Goal: Communication & Community: Answer question/provide support

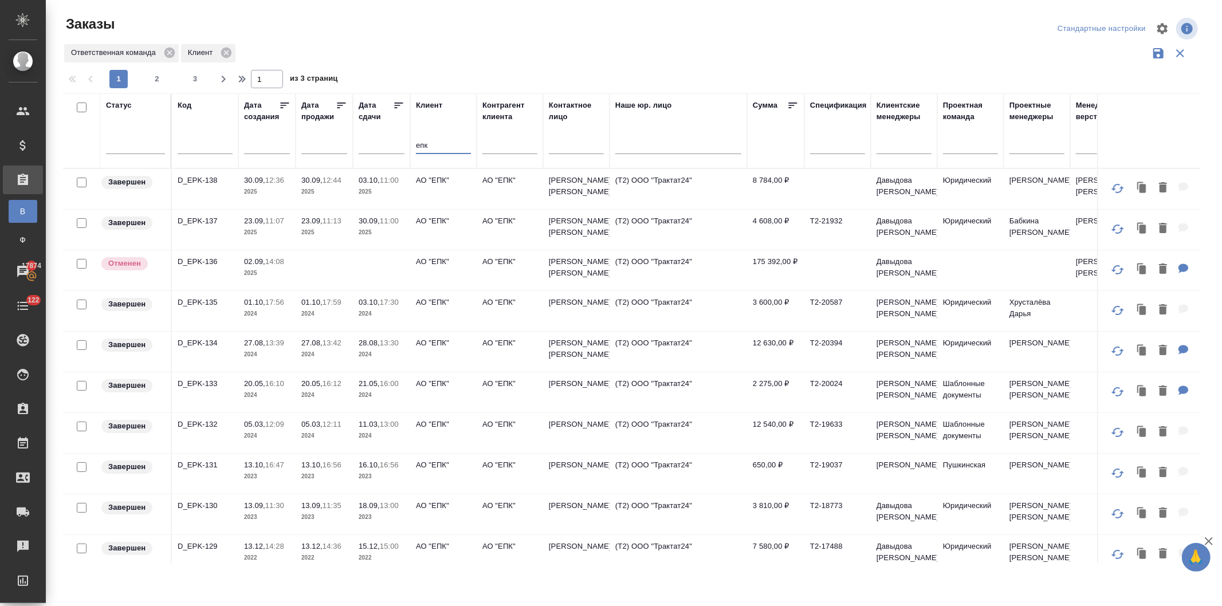
click at [379, 187] on p "2025" at bounding box center [382, 191] width 46 height 11
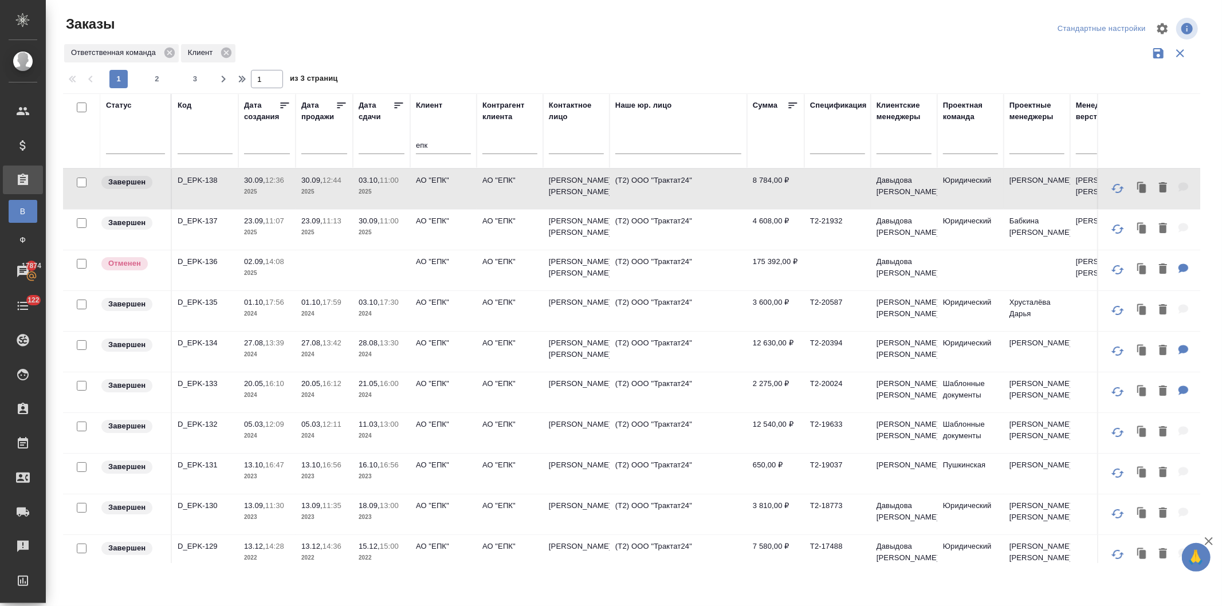
click at [379, 187] on p "2025" at bounding box center [382, 191] width 46 height 11
drag, startPoint x: 399, startPoint y: 146, endPoint x: 379, endPoint y: 145, distance: 20.1
click at [379, 145] on tr "Статус Код Дата создания Дата продажи Дата сдачи Клиент епк Контрагент клиента …" at bounding box center [1022, 130] width 1919 height 75
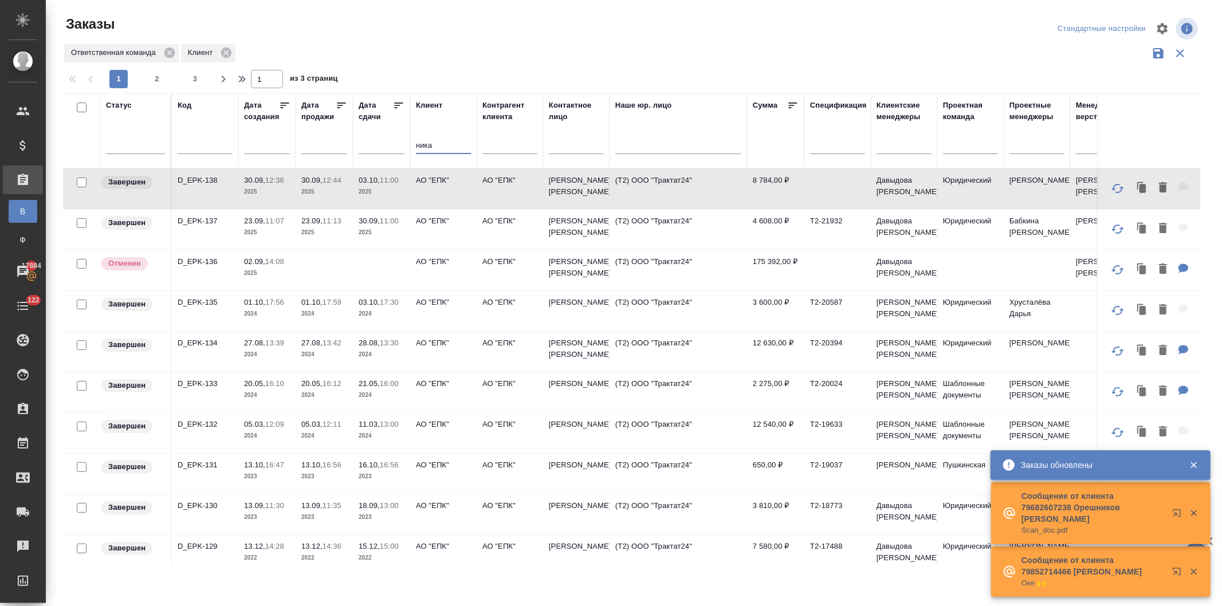
type input "ника"
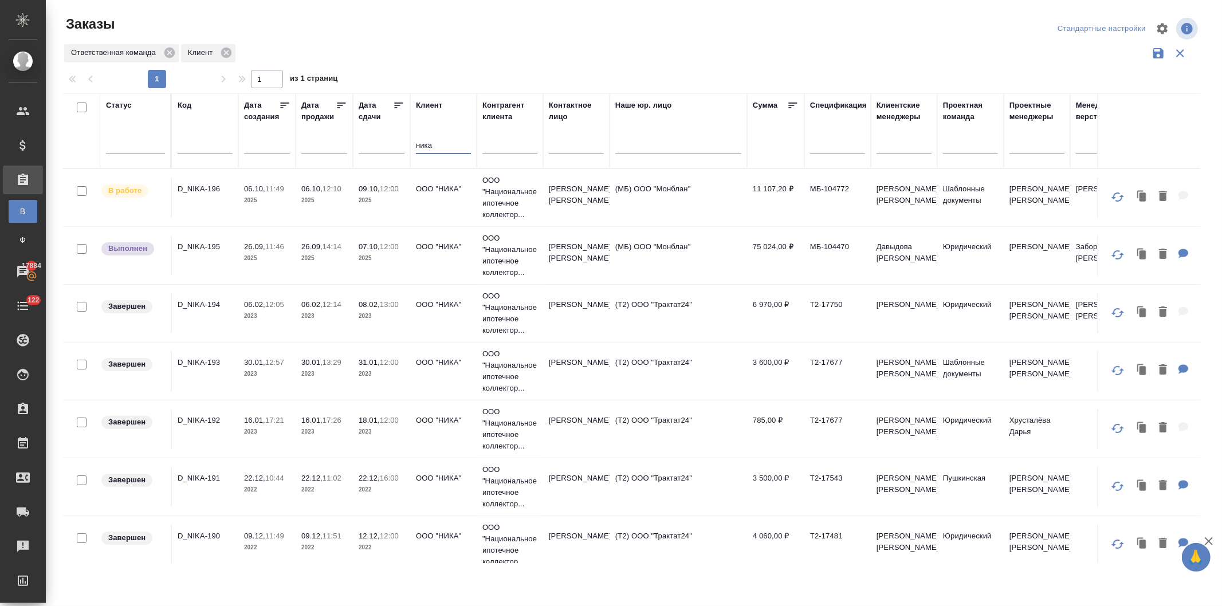
click at [373, 254] on p "2025" at bounding box center [382, 258] width 46 height 11
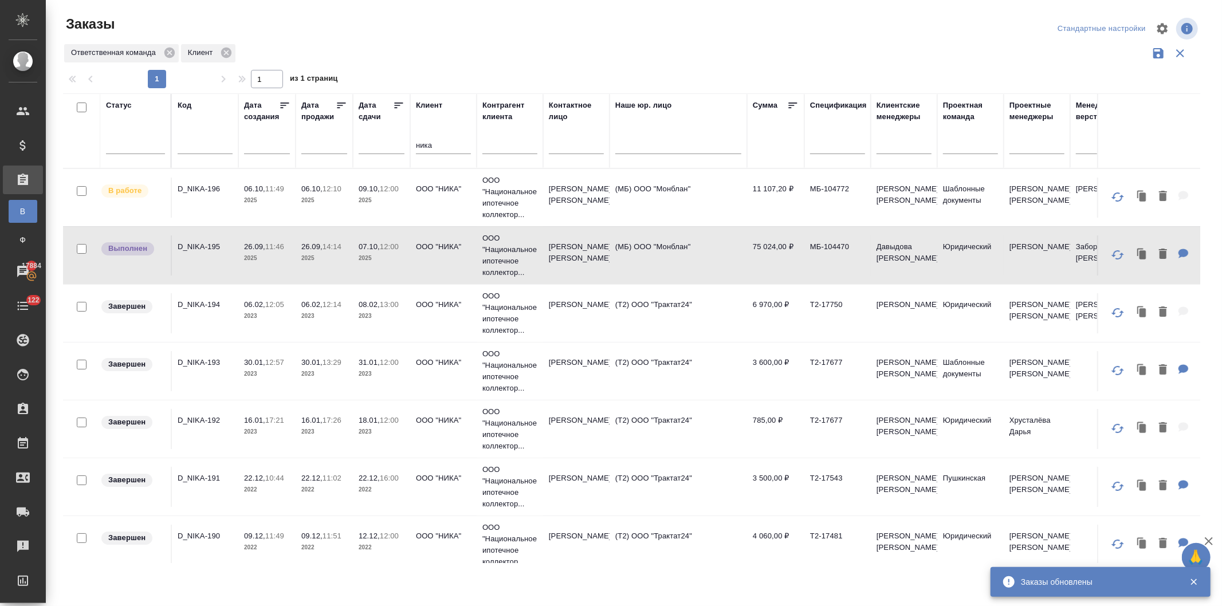
click at [256, 245] on p "26.09," at bounding box center [254, 246] width 21 height 9
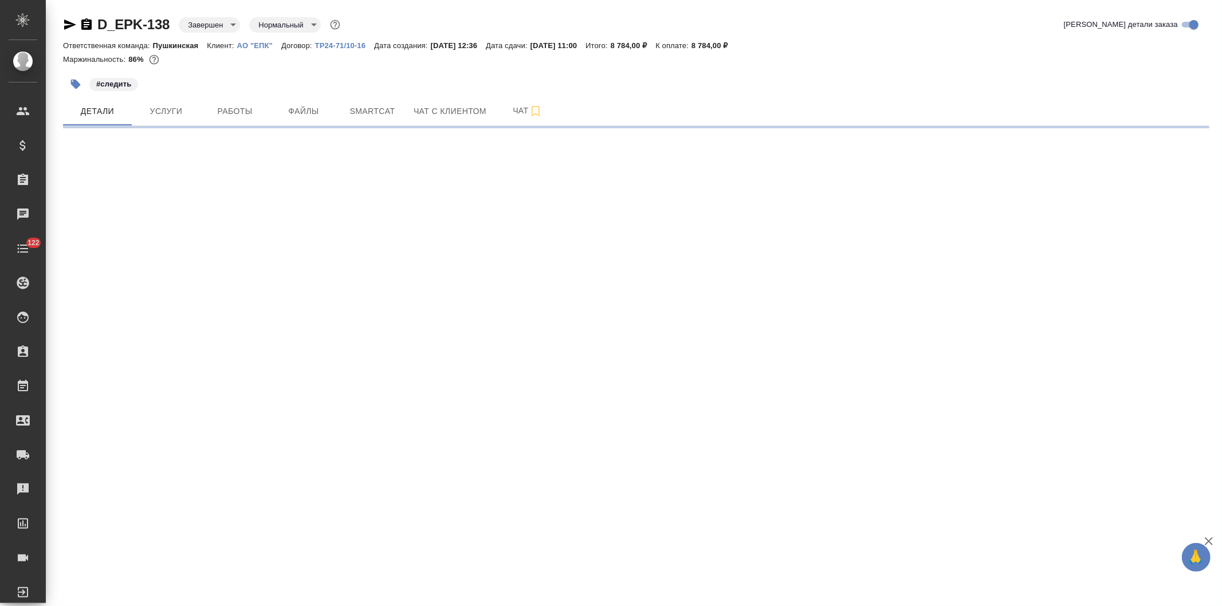
select select "RU"
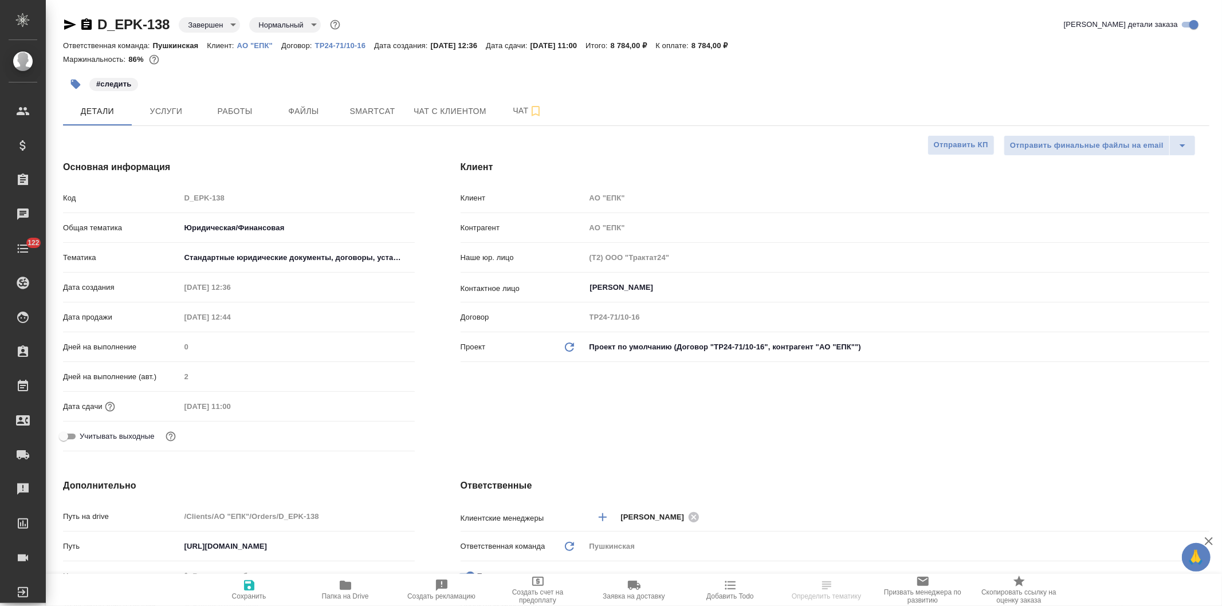
type textarea "x"
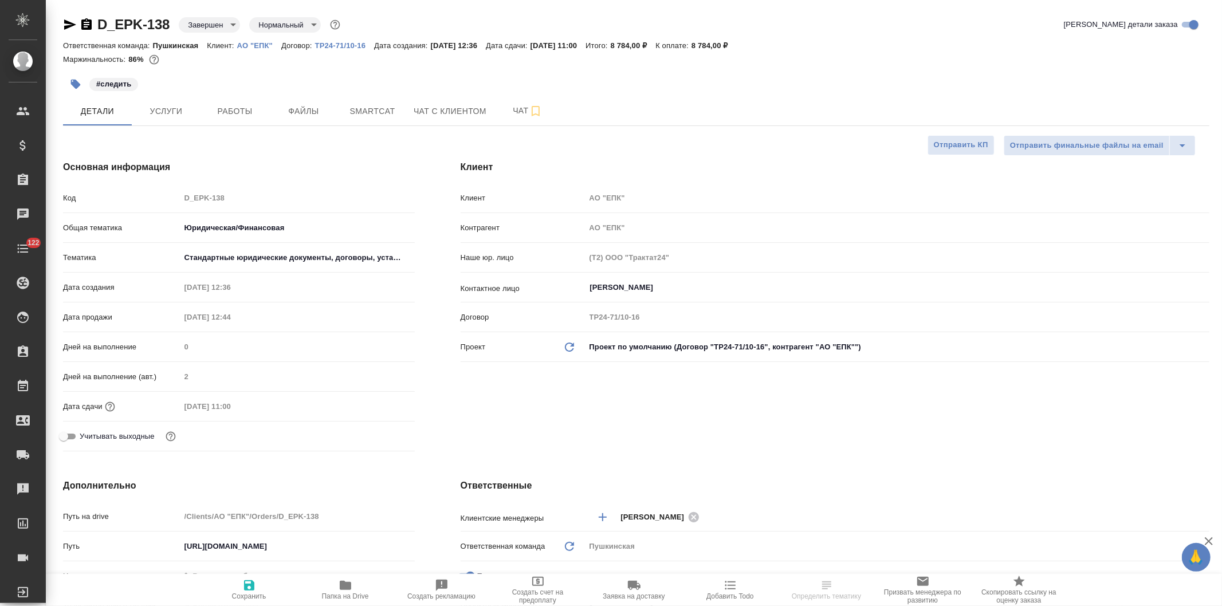
type textarea "x"
type input "Валеев Динар"
type input "[PERSON_NAME]"
type textarea "x"
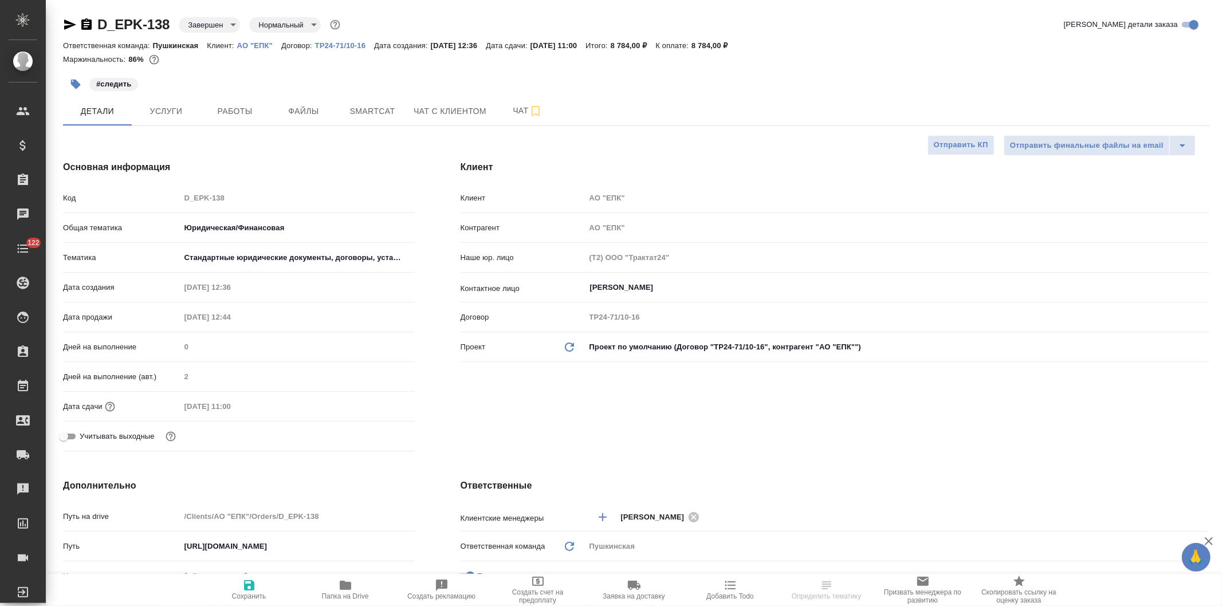
type textarea "x"
click at [343, 589] on icon "button" at bounding box center [345, 585] width 11 height 9
type textarea "x"
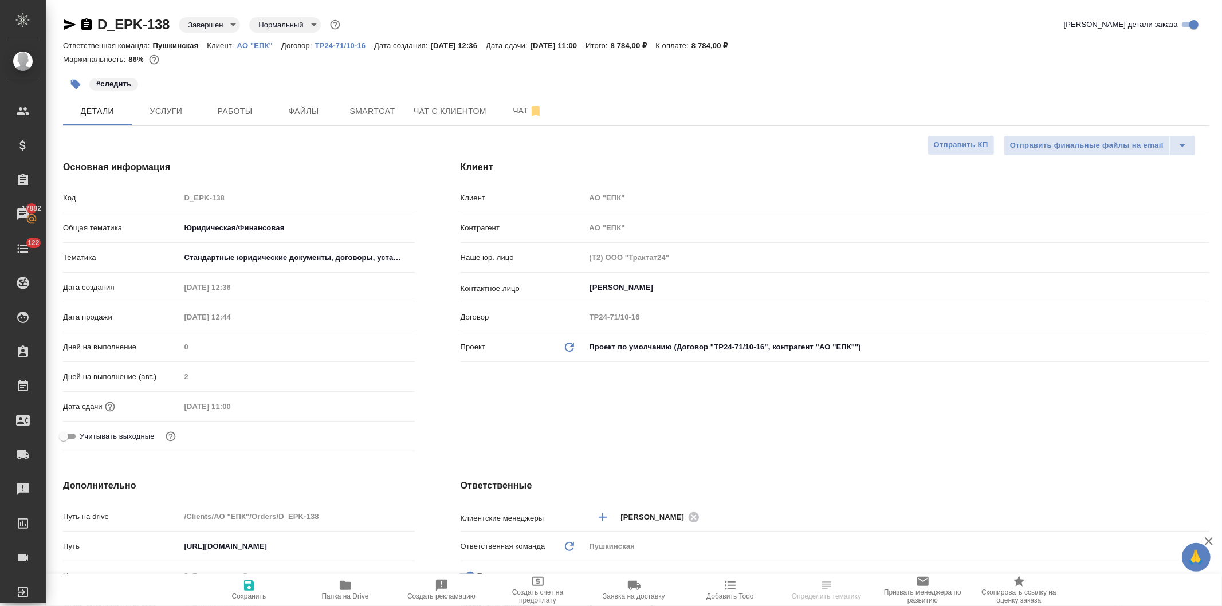
type textarea "x"
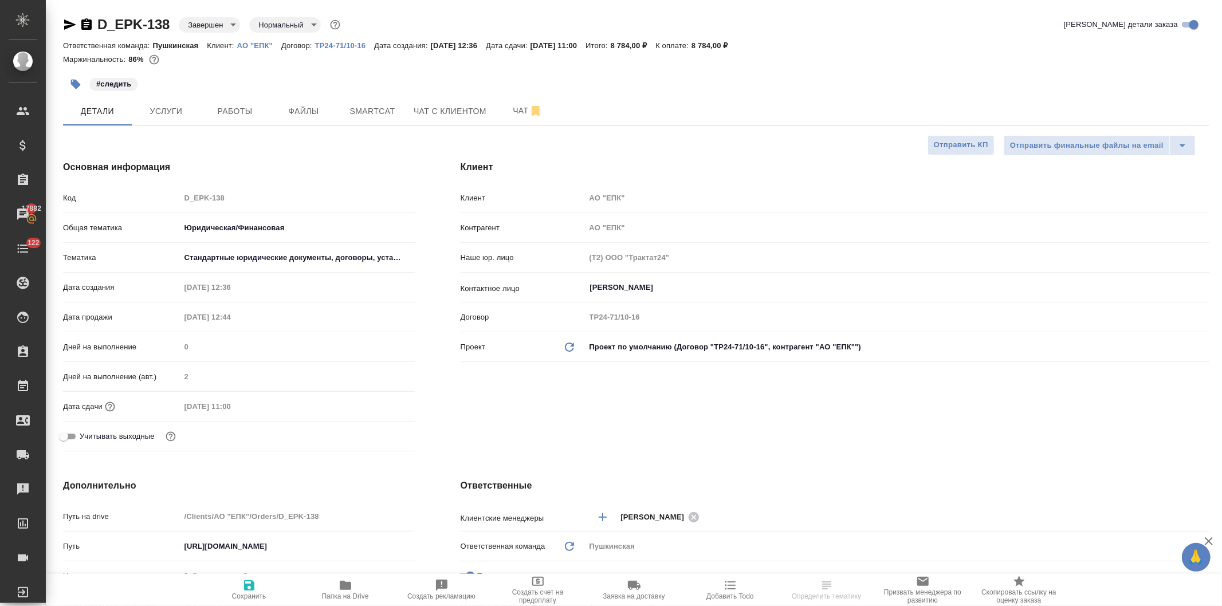
type textarea "x"
select select "RU"
type textarea "x"
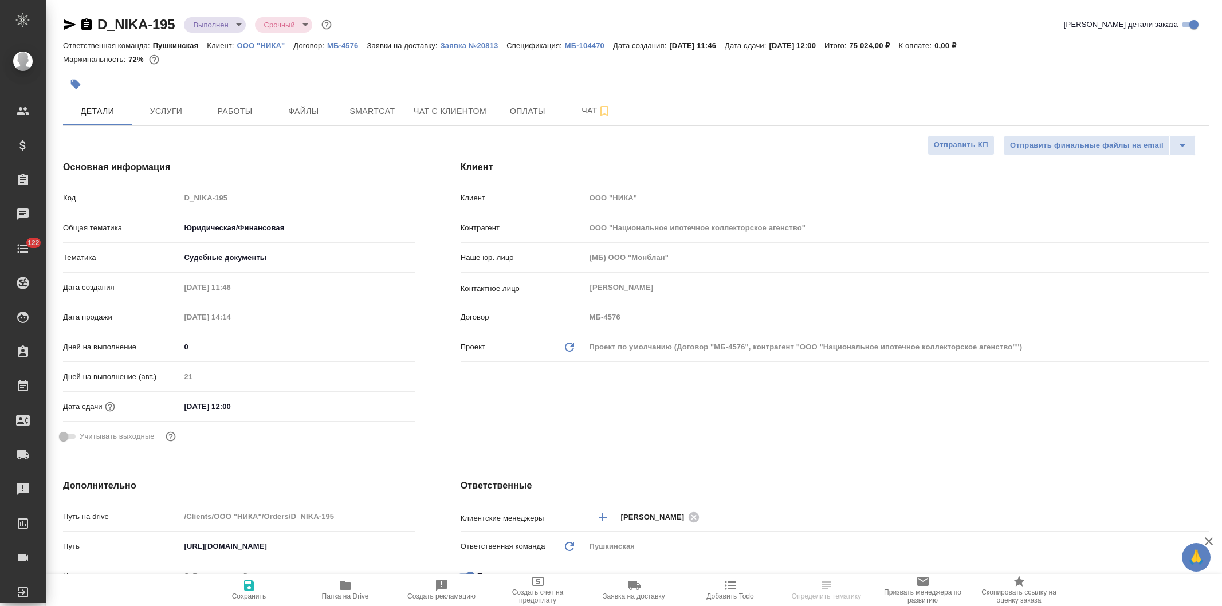
select select "RU"
click at [453, 107] on span "Чат с клиентом" at bounding box center [450, 111] width 73 height 14
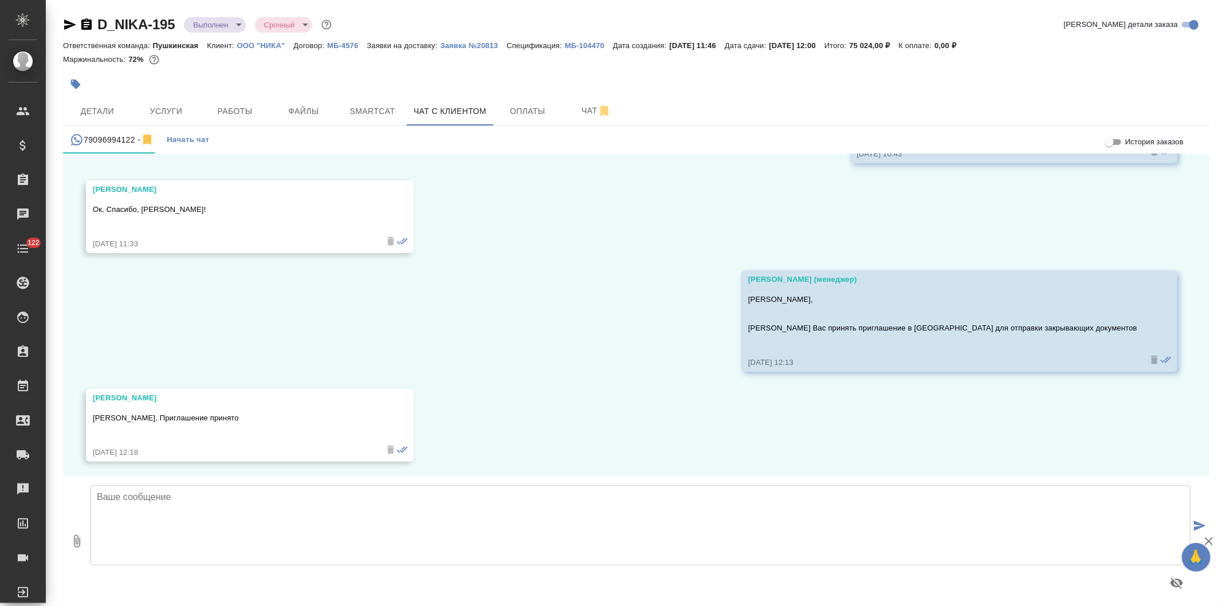
scroll to position [3924, 0]
click at [308, 532] on textarea at bounding box center [641, 525] width 1100 height 80
type textarea "Сергей, Спасибо, закрывающие документы направлены по ЭДО"
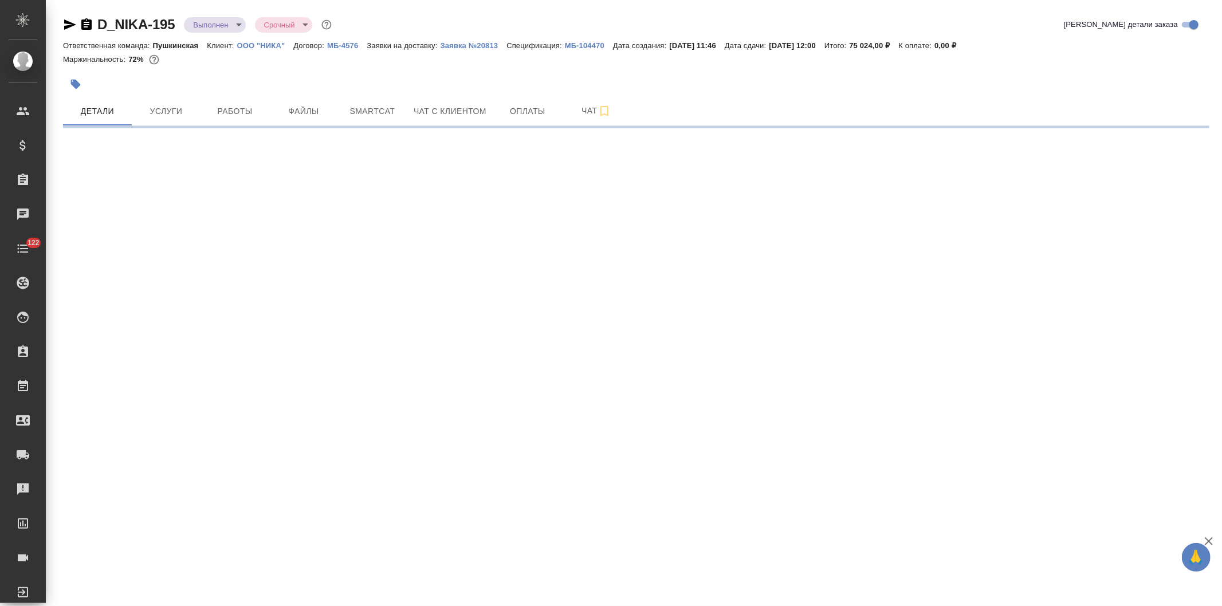
select select "RU"
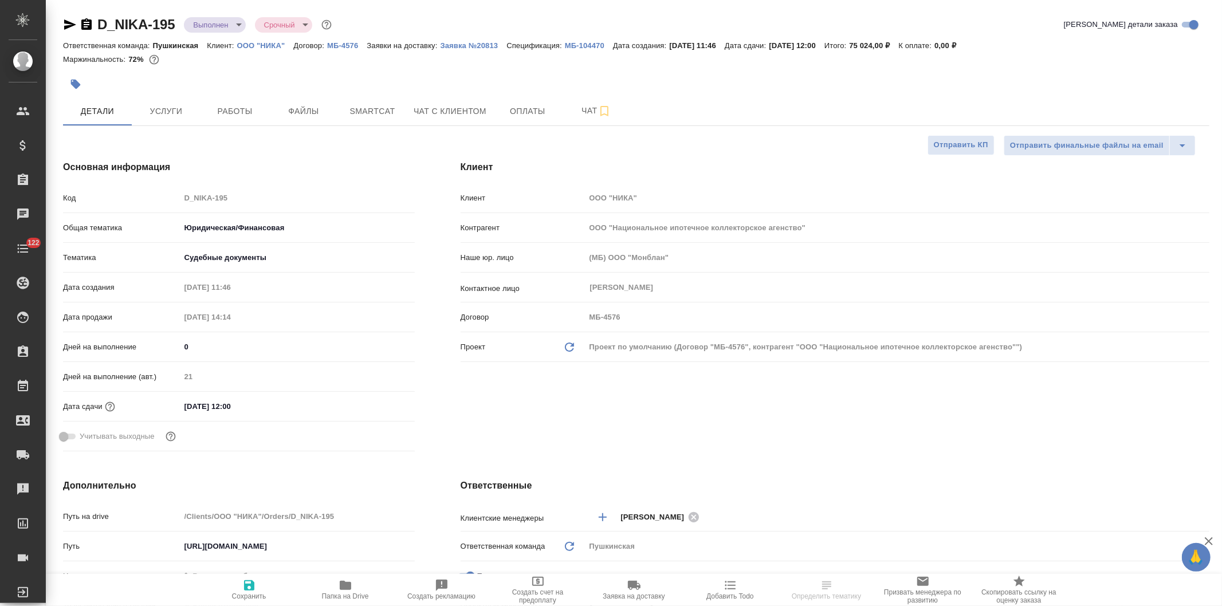
type textarea "x"
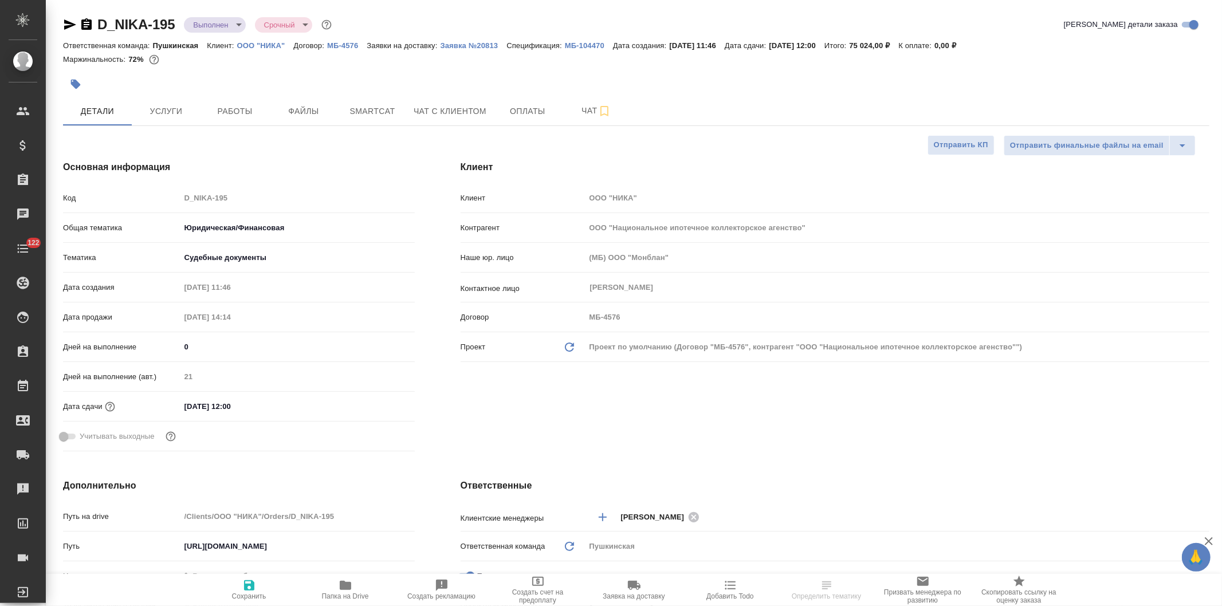
type textarea "x"
click at [201, 26] on body "🙏 .cls-1 fill:#fff; AWATERA Давыдова Елена Клиенты Спецификации Заказы Чаты 122…" at bounding box center [611, 303] width 1222 height 606
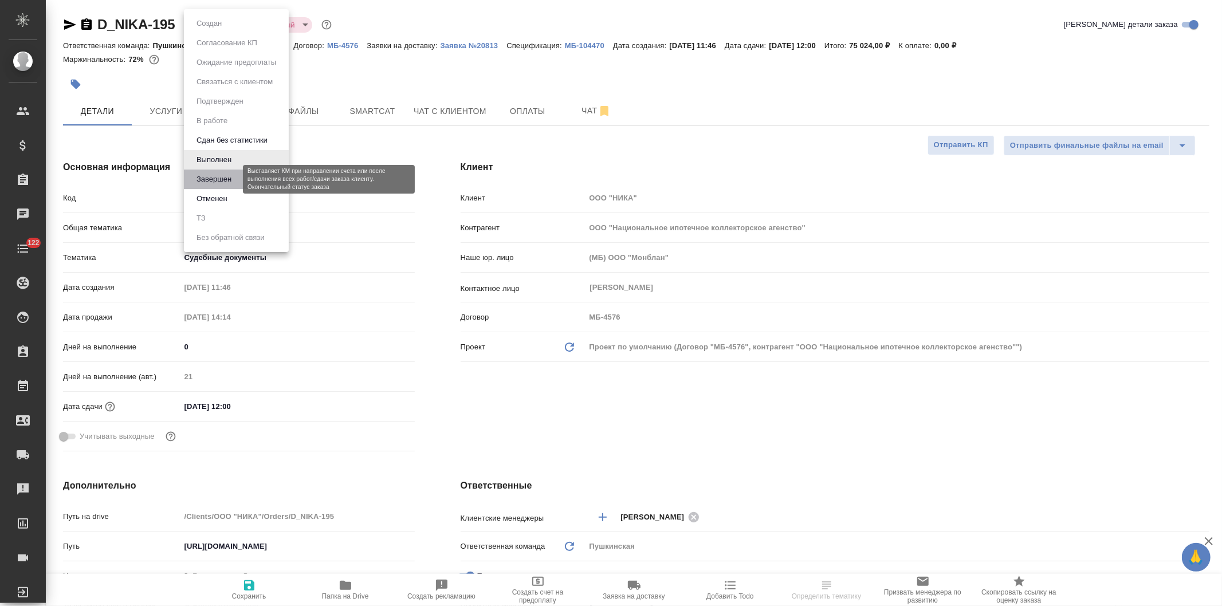
click at [210, 176] on button "Завершен" at bounding box center [214, 179] width 42 height 13
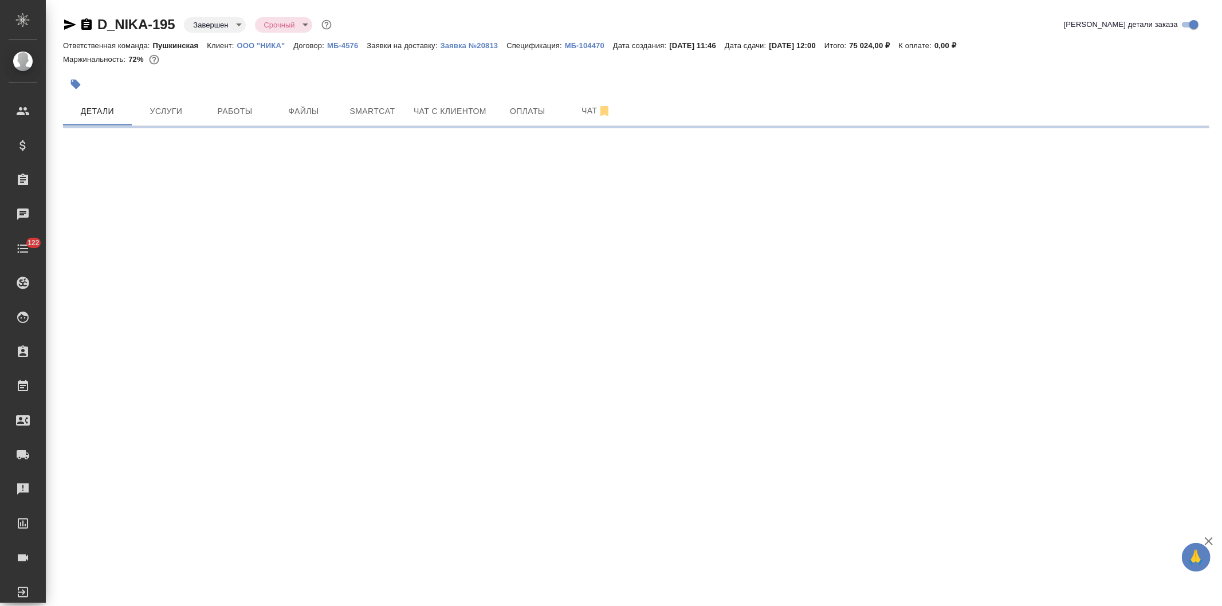
select select "RU"
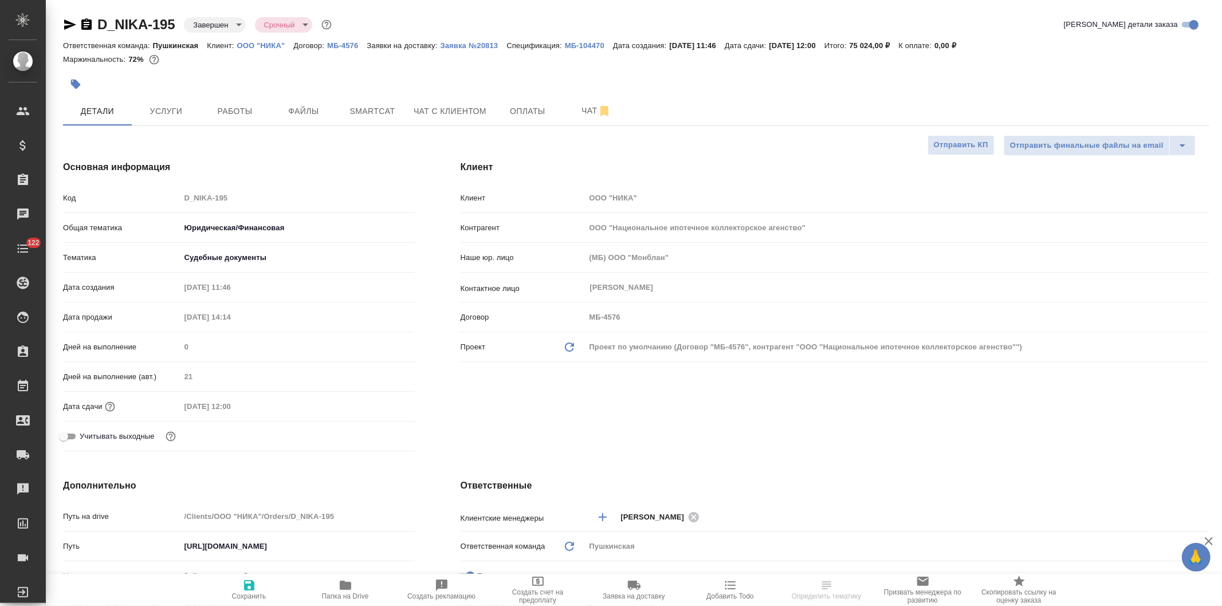
type textarea "x"
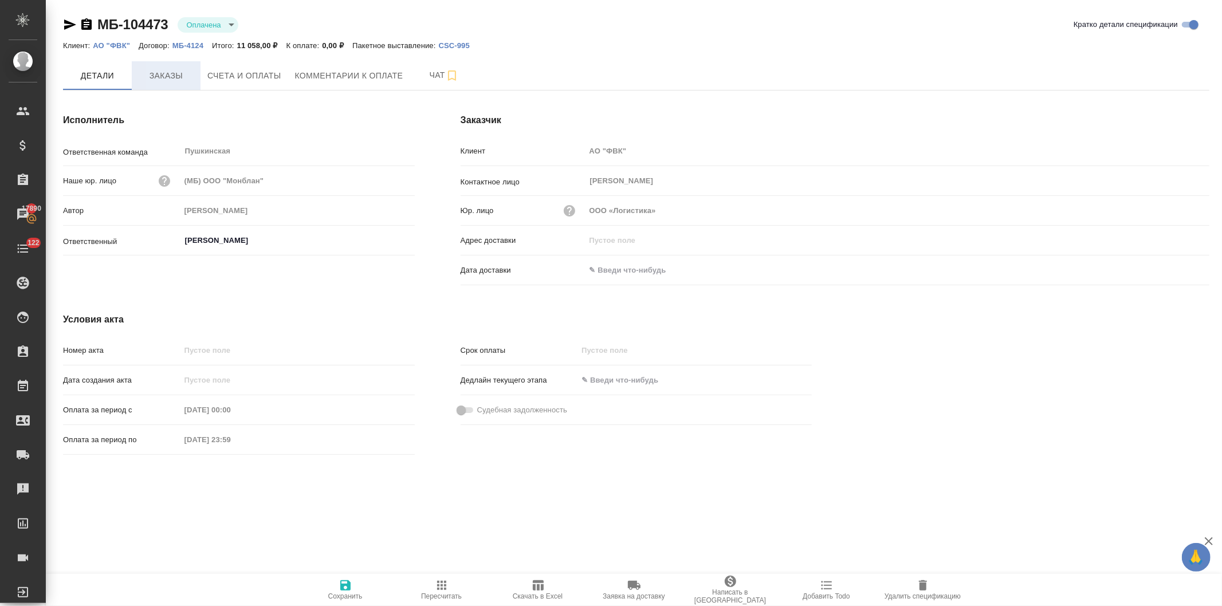
click at [159, 75] on span "Заказы" at bounding box center [166, 76] width 55 height 14
